Goal: Information Seeking & Learning: Learn about a topic

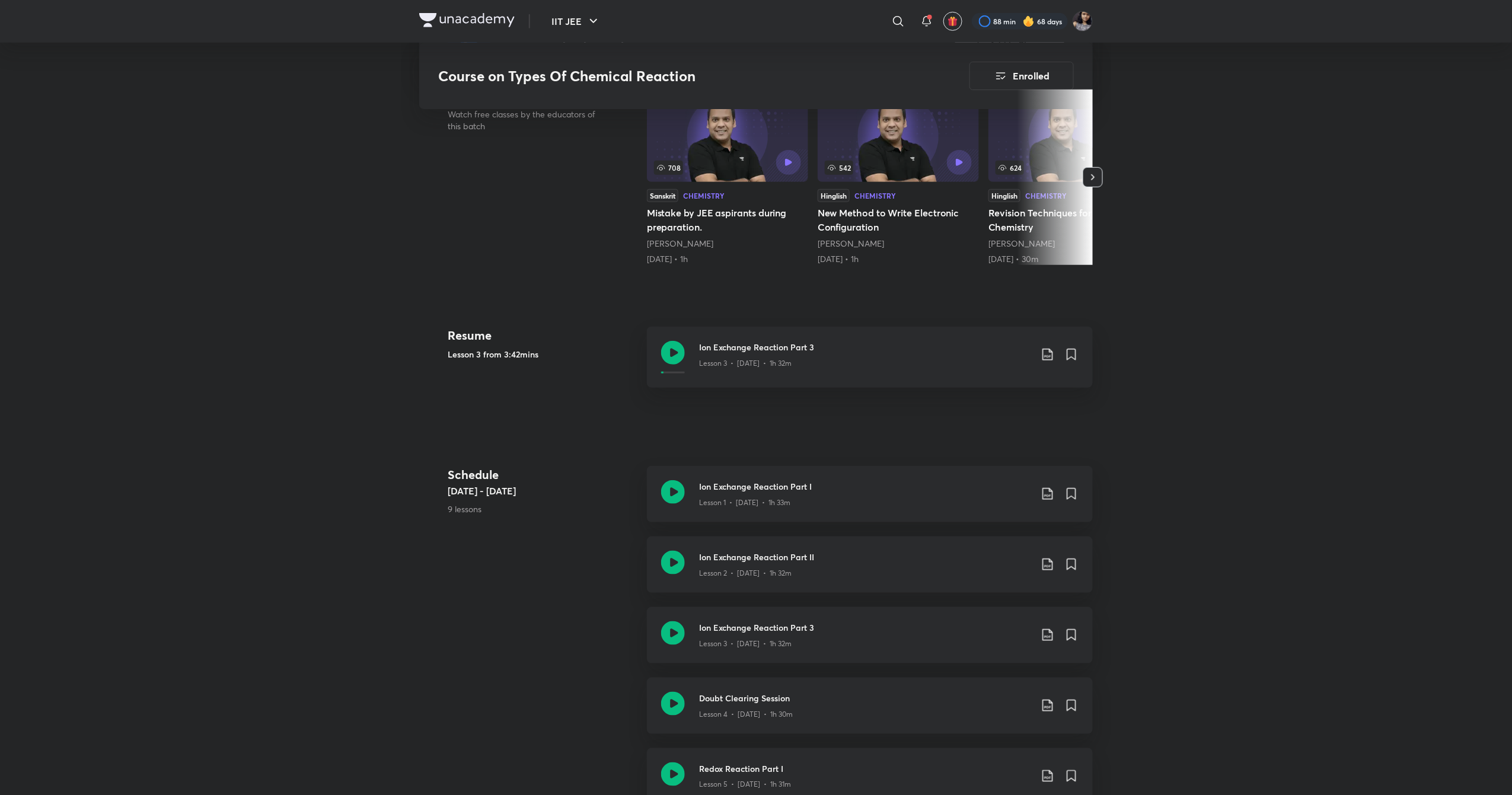
scroll to position [356, 0]
click at [679, 633] on icon at bounding box center [673, 632] width 24 height 24
